Goal: Transaction & Acquisition: Purchase product/service

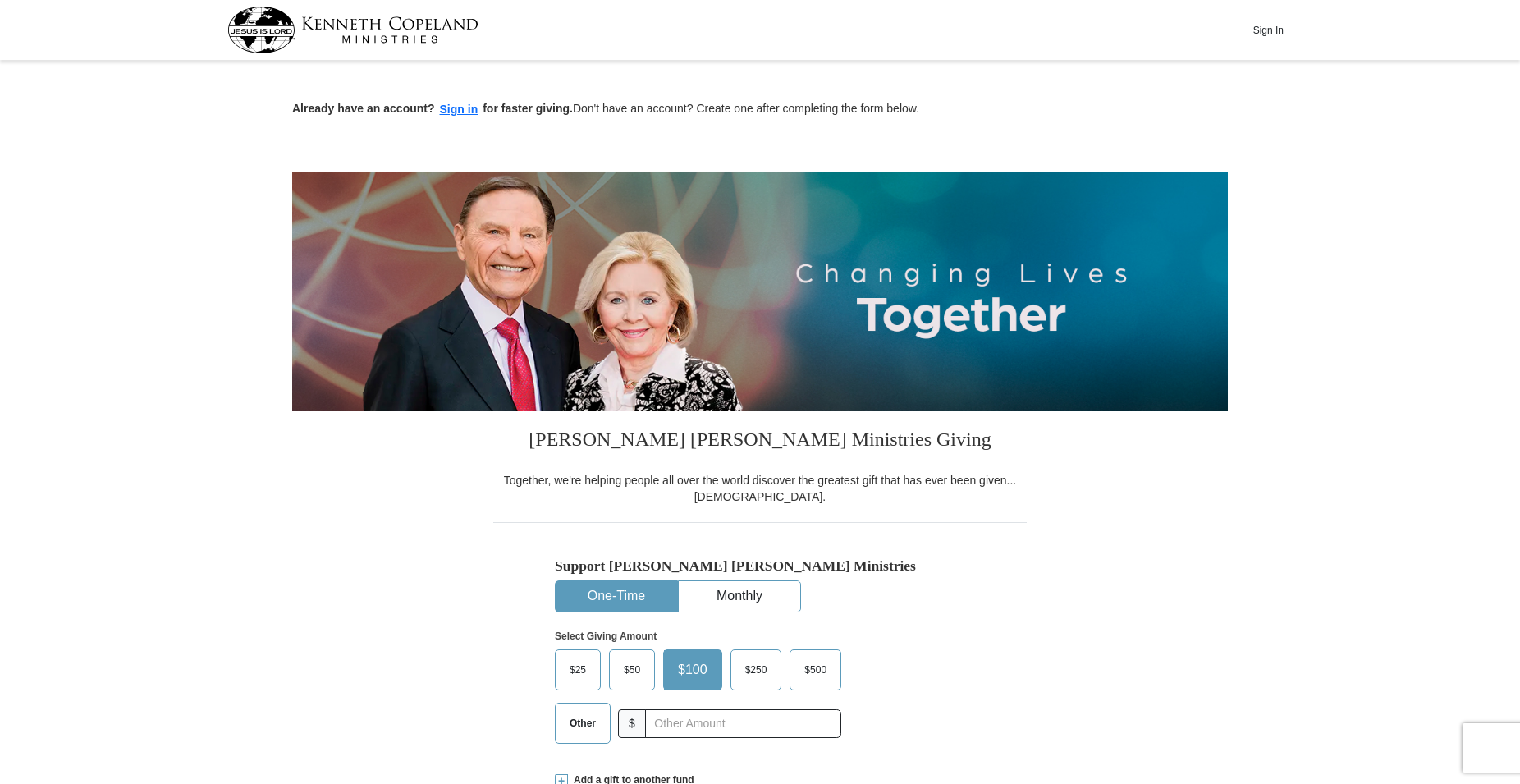
scroll to position [251, 0]
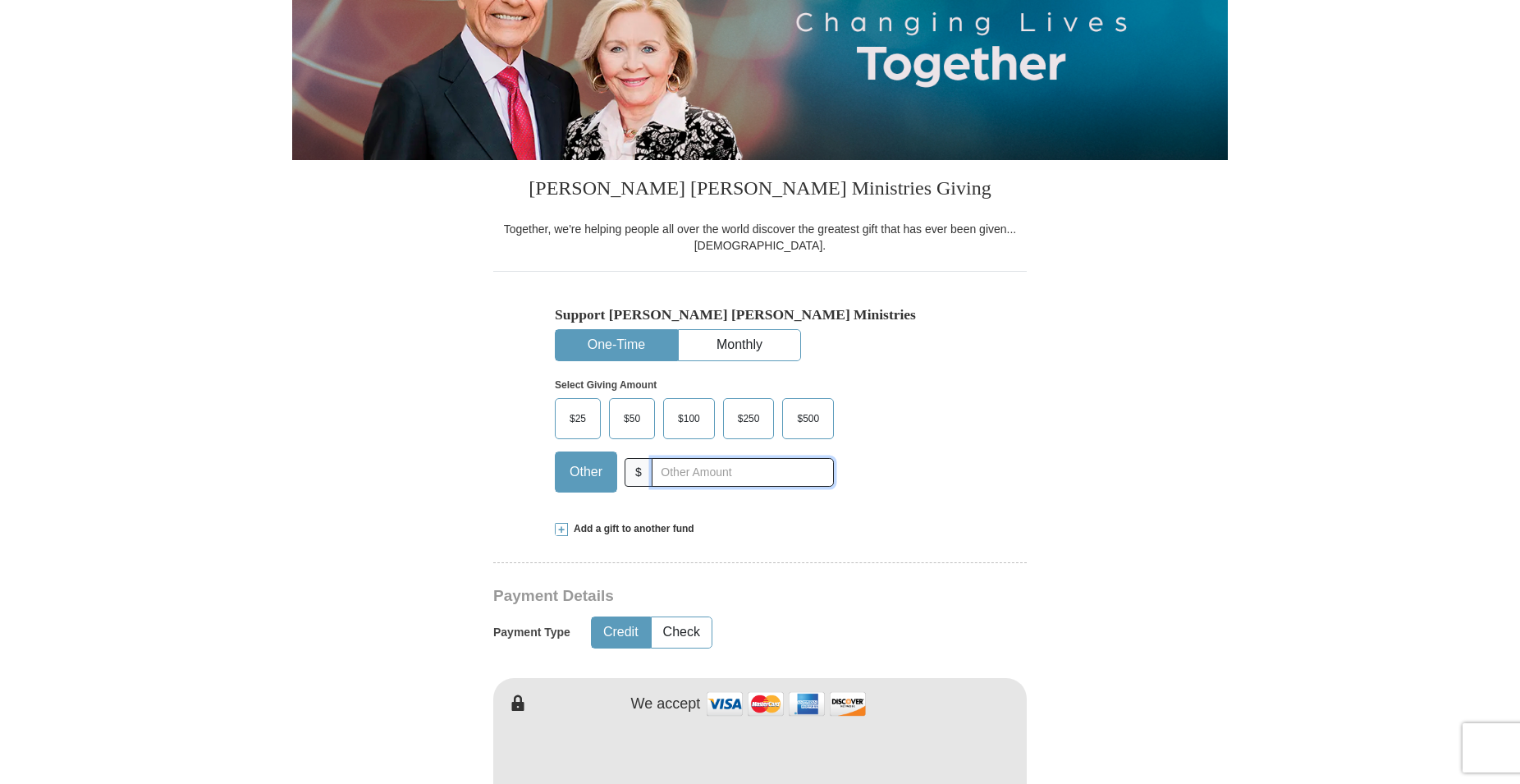
click at [686, 477] on input "text" at bounding box center [743, 472] width 182 height 29
type input "170"
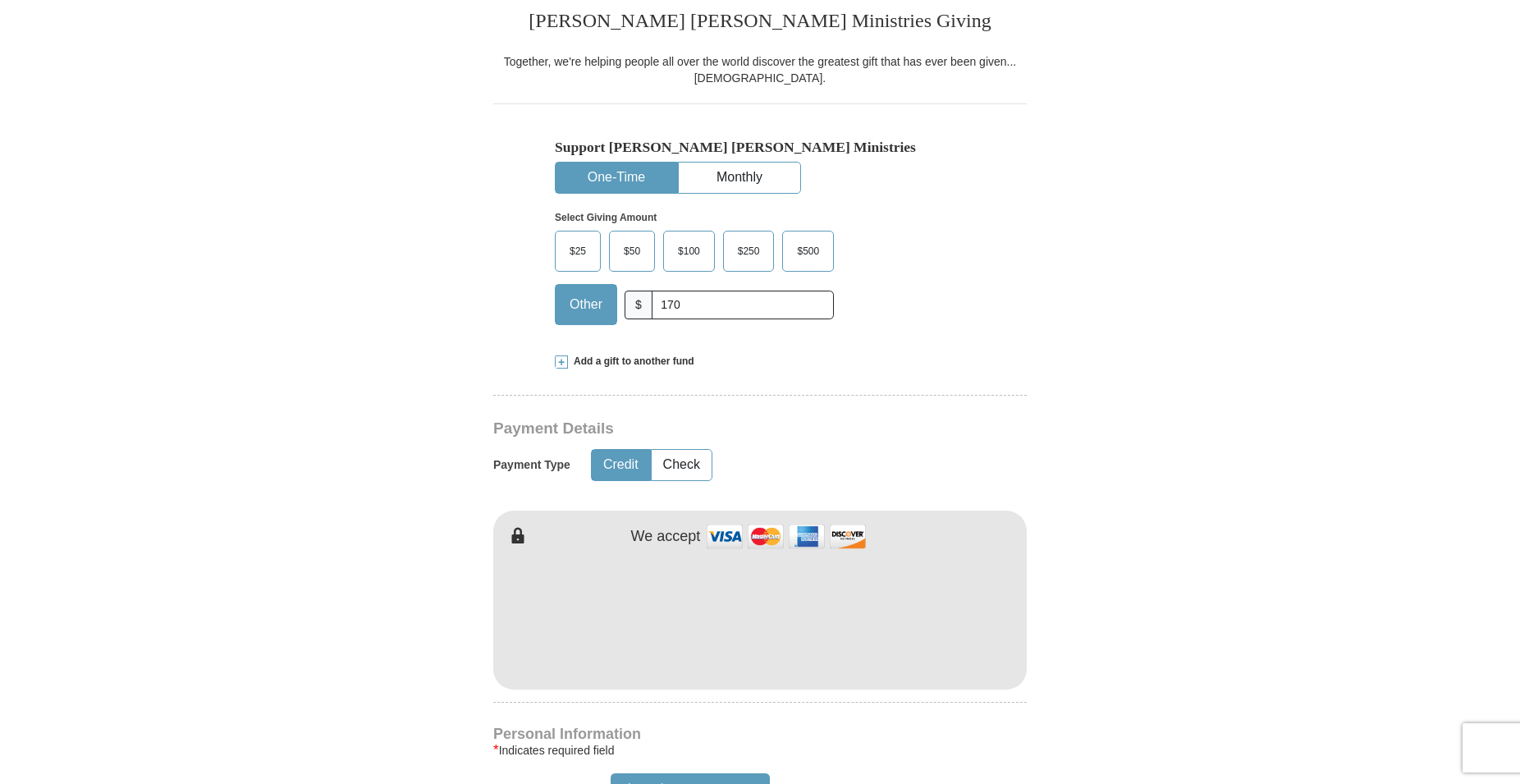
scroll to position [503, 0]
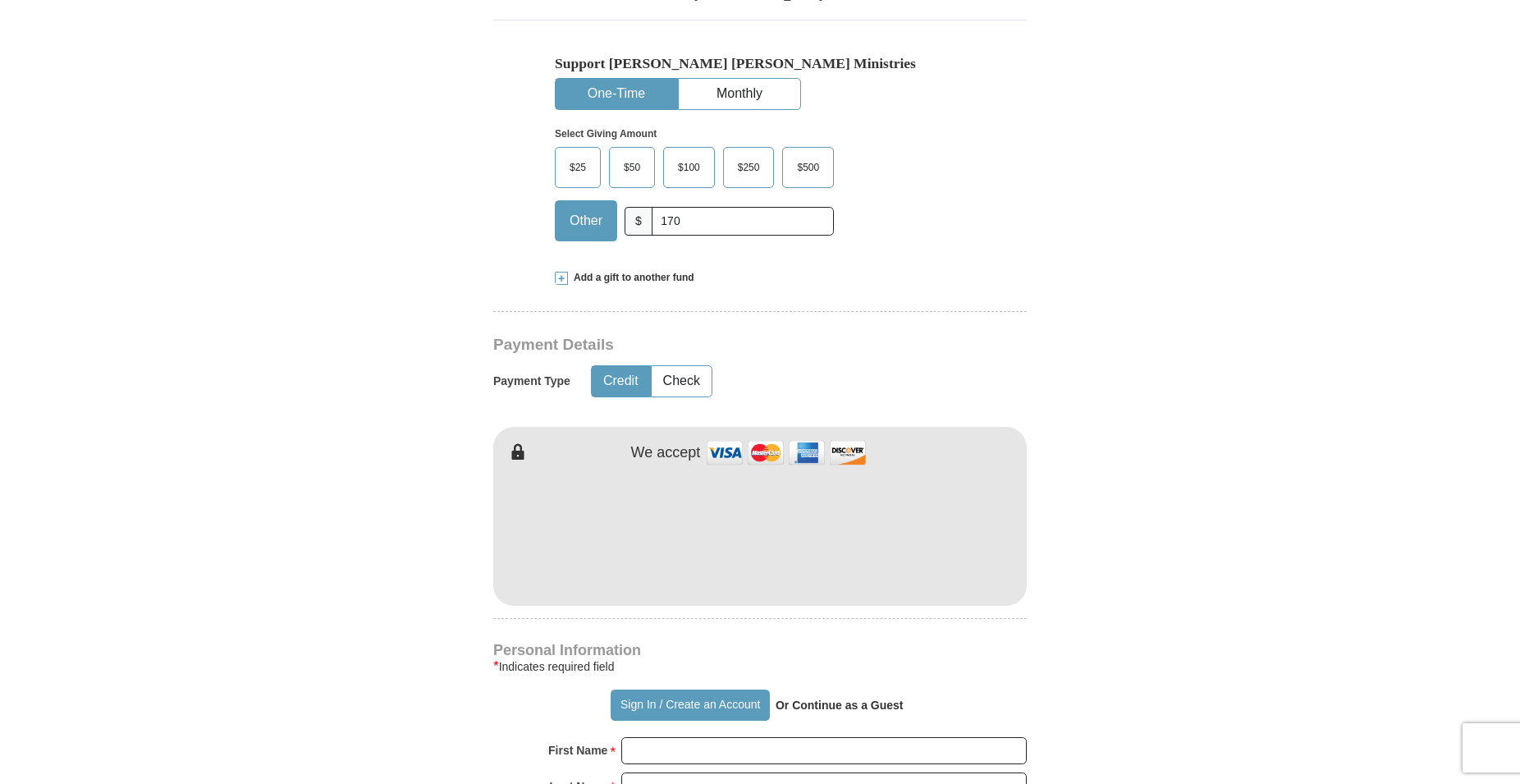
click at [919, 350] on div "[PERSON_NAME] [PERSON_NAME] Ministries Giving Together, we're helping people al…" at bounding box center [760, 742] width 533 height 1667
click at [1036, 695] on form "Already have an account? Sign in for faster giving. Don't have an account? Crea…" at bounding box center [760, 570] width 936 height 2013
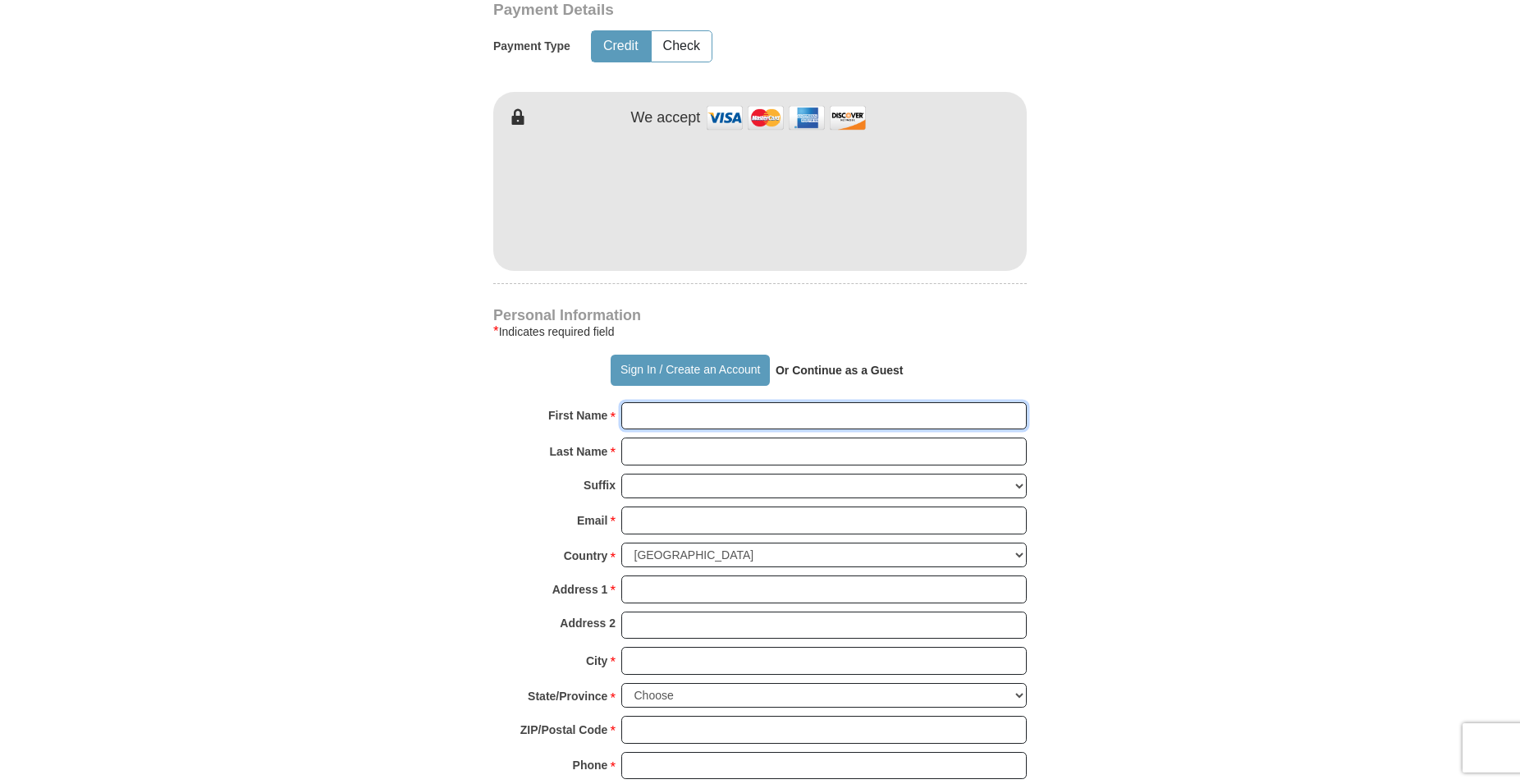
click at [697, 419] on input "First Name *" at bounding box center [823, 416] width 406 height 28
type input "[PERSON_NAME]"
click at [670, 451] on input "Last Name *" at bounding box center [823, 451] width 406 height 28
type input "[PERSON_NAME]"
click at [668, 528] on input "Email *" at bounding box center [823, 520] width 406 height 28
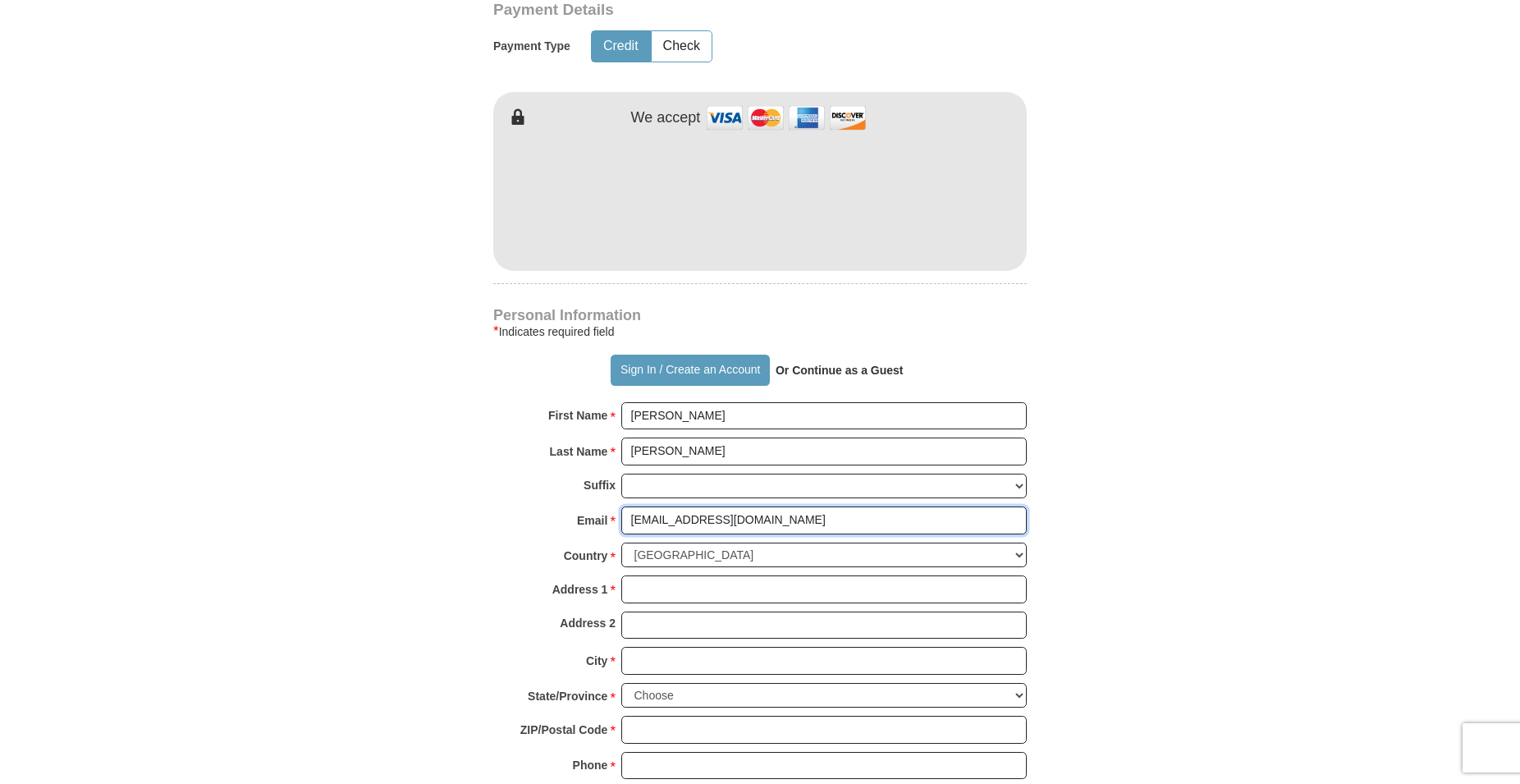
type input "[EMAIL_ADDRESS][DOMAIN_NAME]"
click at [658, 582] on input "Address 1 *" at bounding box center [823, 588] width 406 height 28
type input "503 [PERSON_NAME]"
click at [664, 662] on input "City *" at bounding box center [823, 660] width 406 height 28
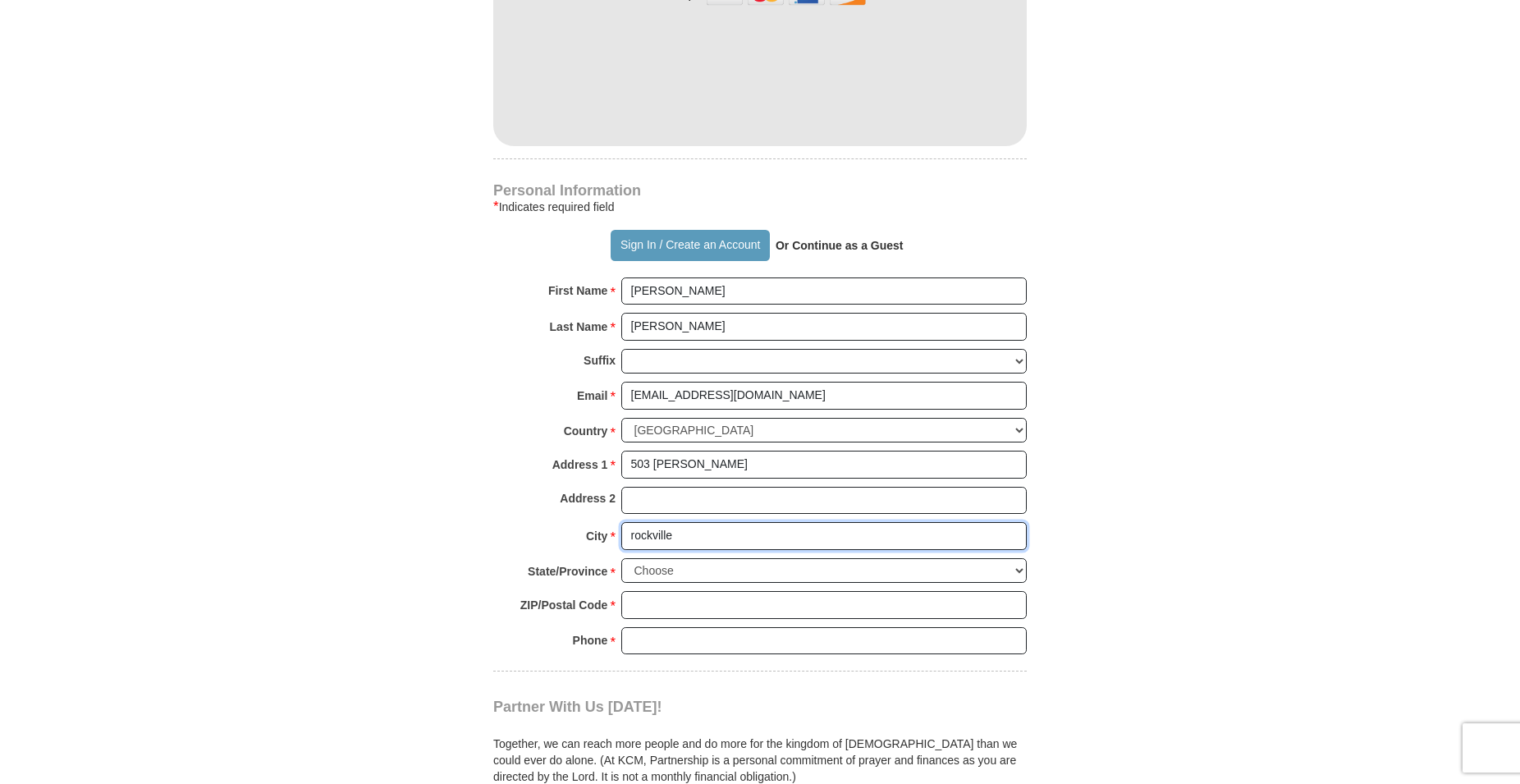
scroll to position [1004, 0]
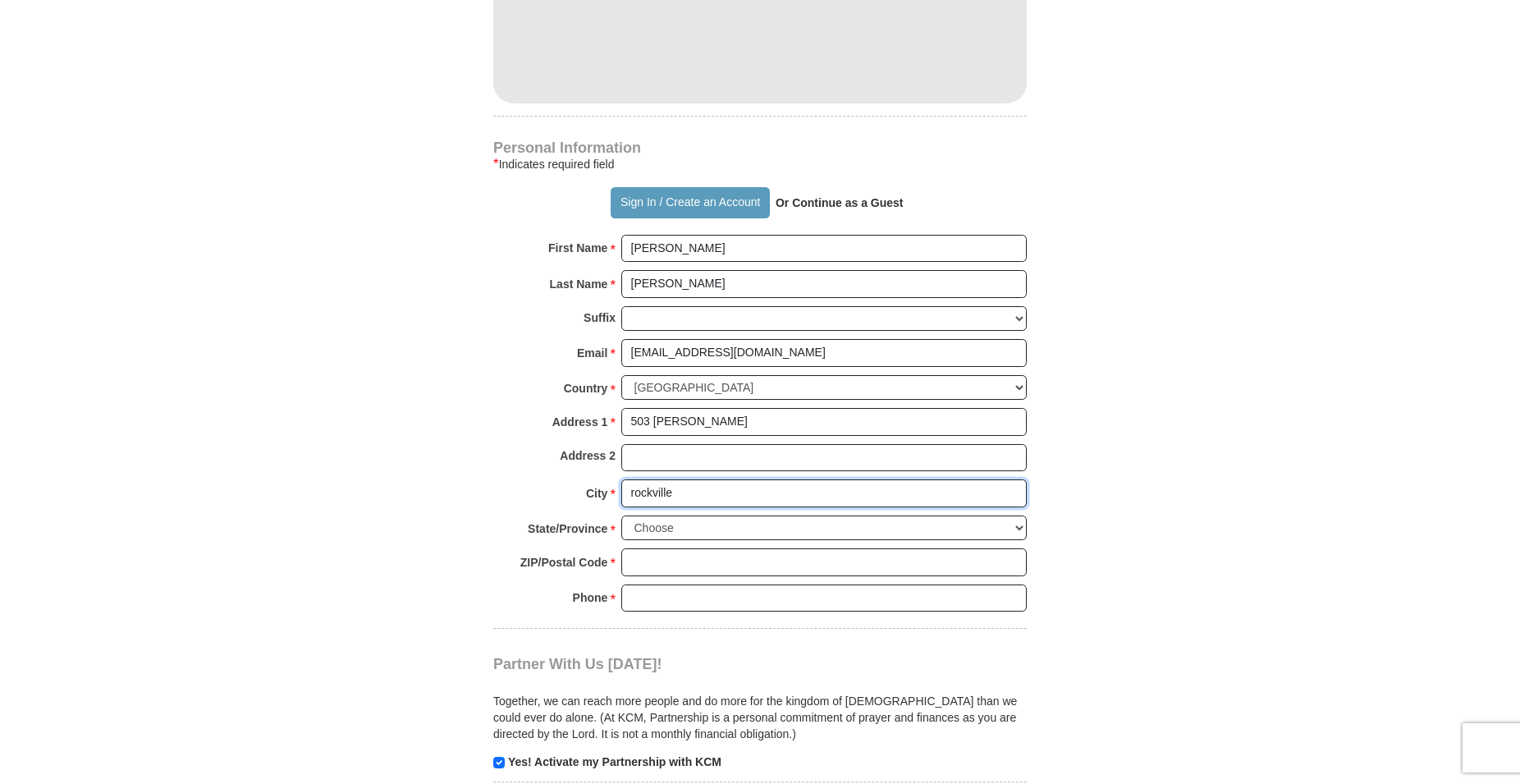
type input "rockville"
click at [621, 515] on select "Choose [US_STATE] [US_STATE] [US_STATE] [US_STATE] [US_STATE] Armed Forces Amer…" at bounding box center [823, 528] width 406 height 26
select select "IN"
click option "[US_STATE]" at bounding box center [0, 0] width 0 height 0
click at [717, 569] on input "ZIP/Postal Code *" at bounding box center [823, 562] width 406 height 28
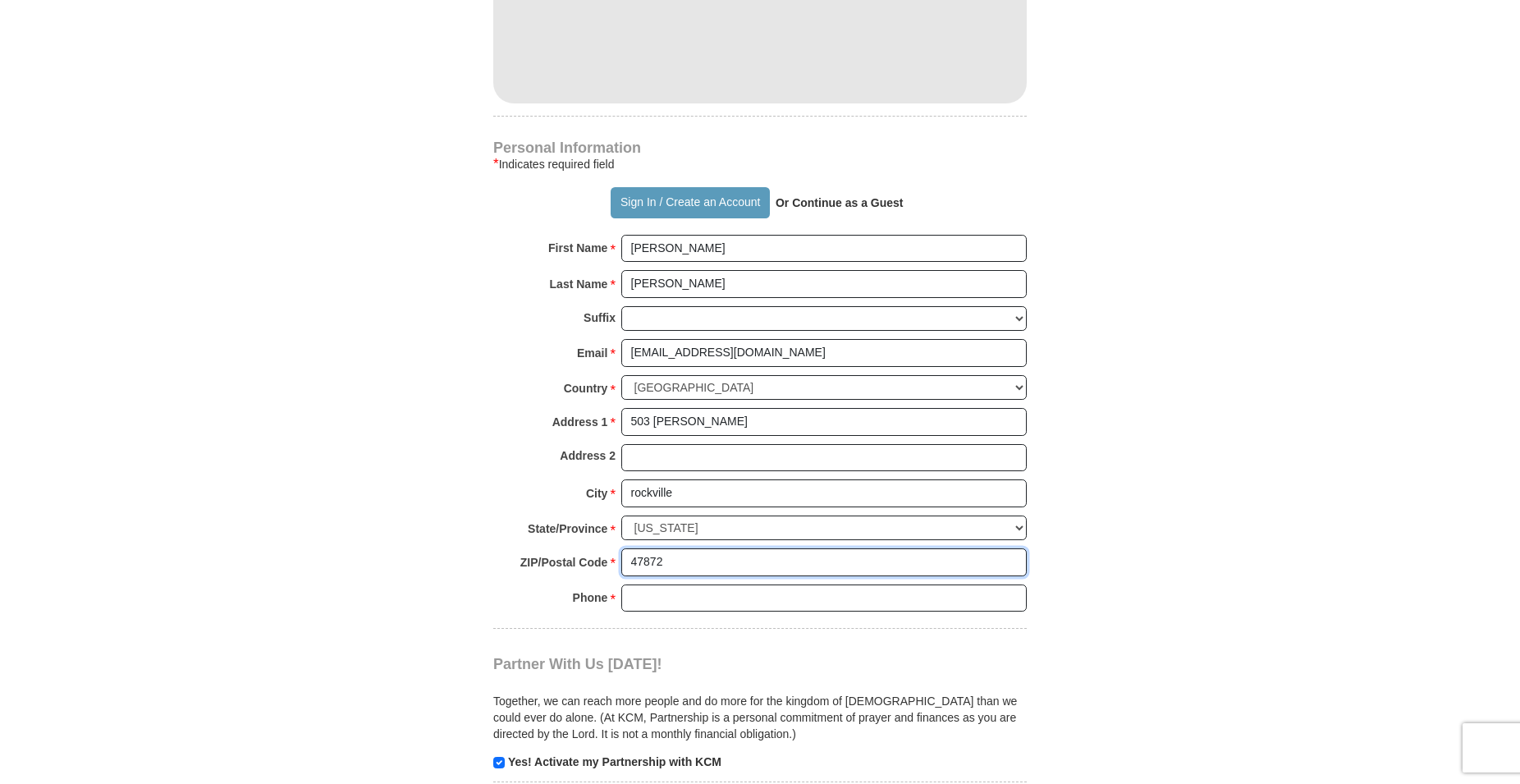
type input "47872"
click at [692, 600] on input "Phone * *" at bounding box center [823, 598] width 406 height 28
type input "8122307432"
click at [1131, 629] on form "Already have an account? Sign in for faster giving. Don't have an account? Crea…" at bounding box center [760, 67] width 936 height 2013
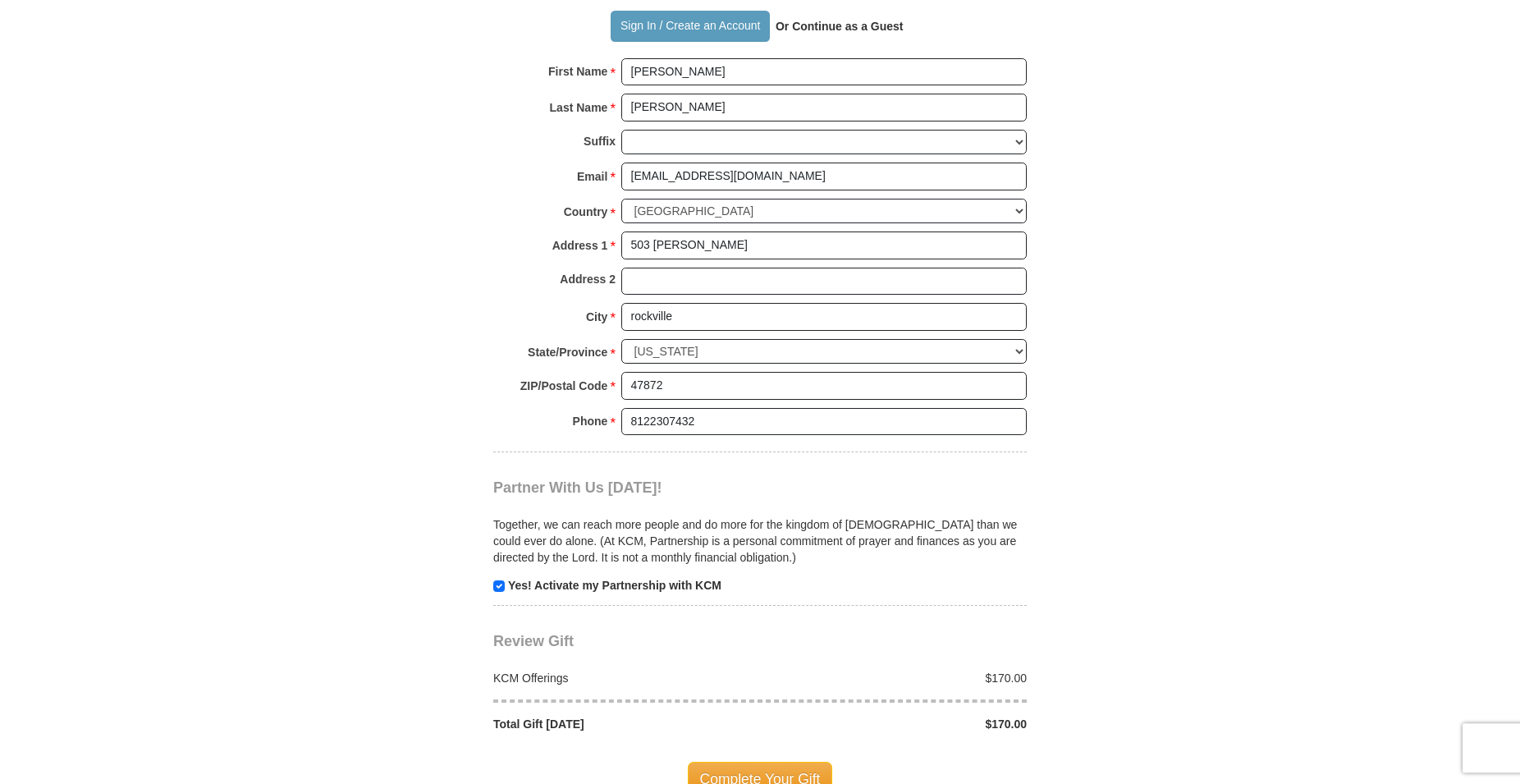
scroll to position [1255, 0]
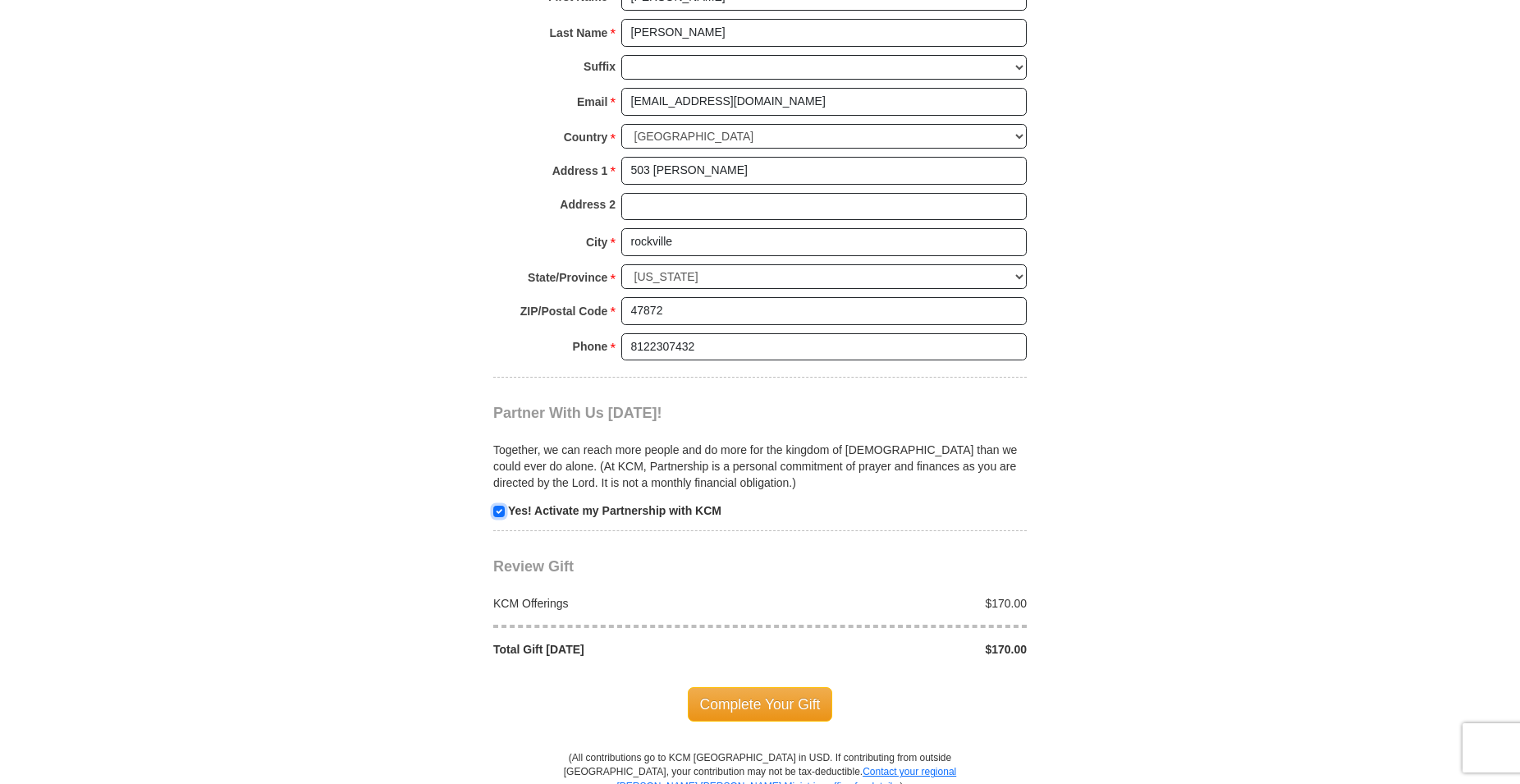
click at [499, 508] on input "checkbox" at bounding box center [499, 511] width 12 height 12
checkbox input "false"
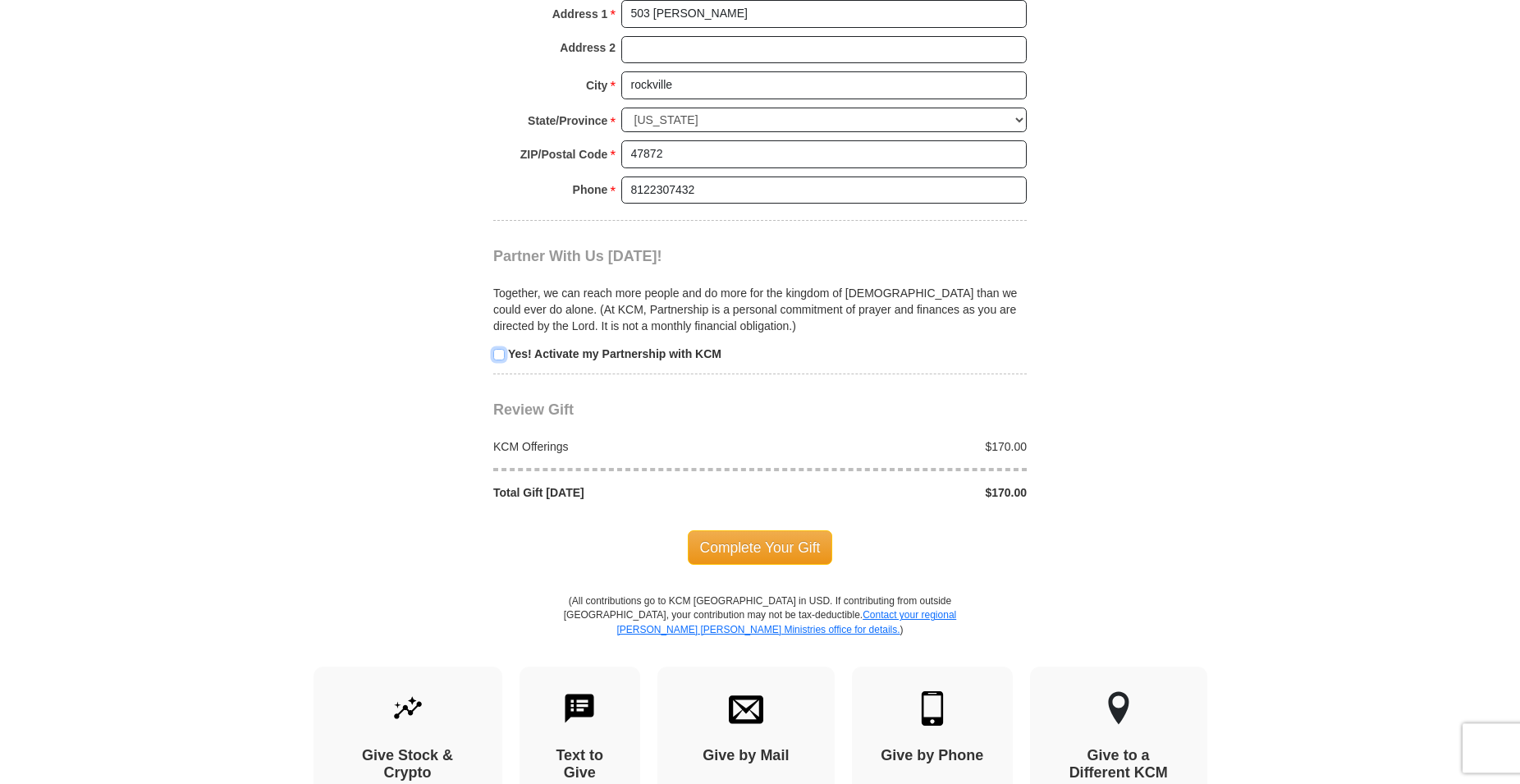
scroll to position [1507, 0]
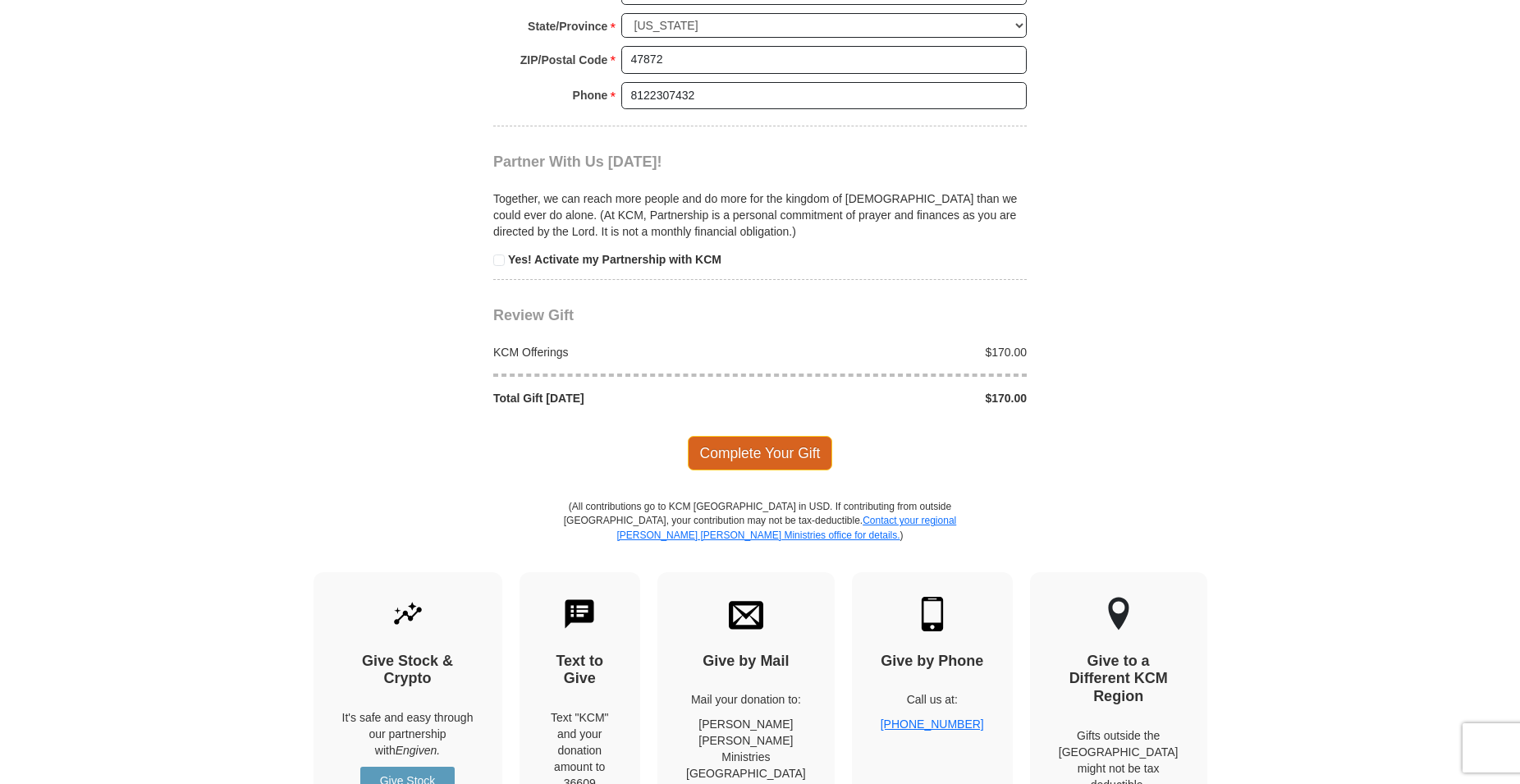
click at [752, 453] on span "Complete Your Gift" at bounding box center [760, 452] width 145 height 35
